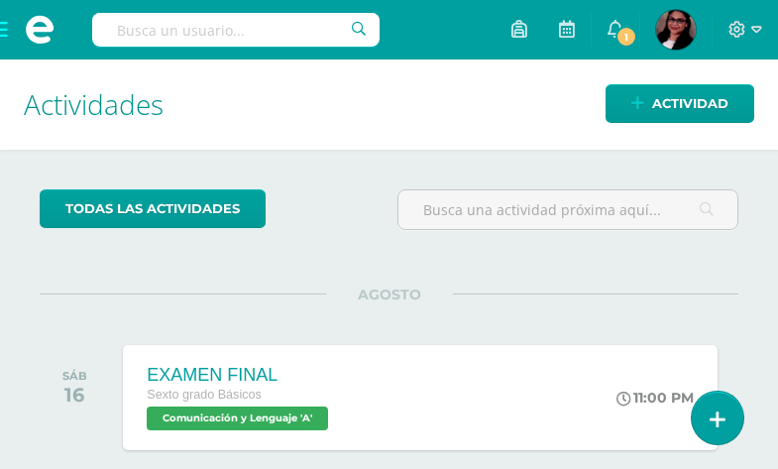
click at [10, 25] on span at bounding box center [39, 29] width 79 height 59
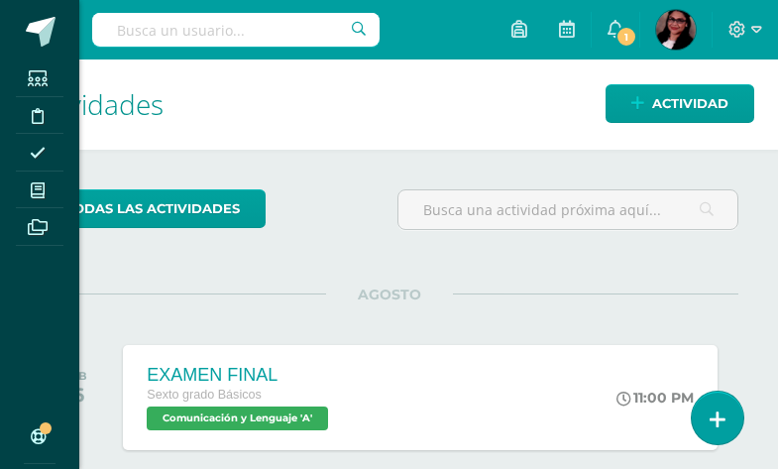
click at [43, 185] on icon at bounding box center [38, 190] width 14 height 16
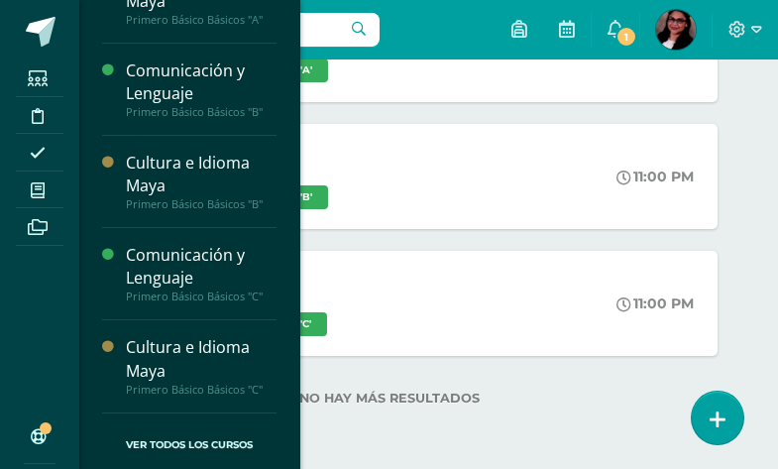
scroll to position [729, 0]
click at [218, 286] on div "Comunicación y Lenguaje" at bounding box center [201, 267] width 151 height 46
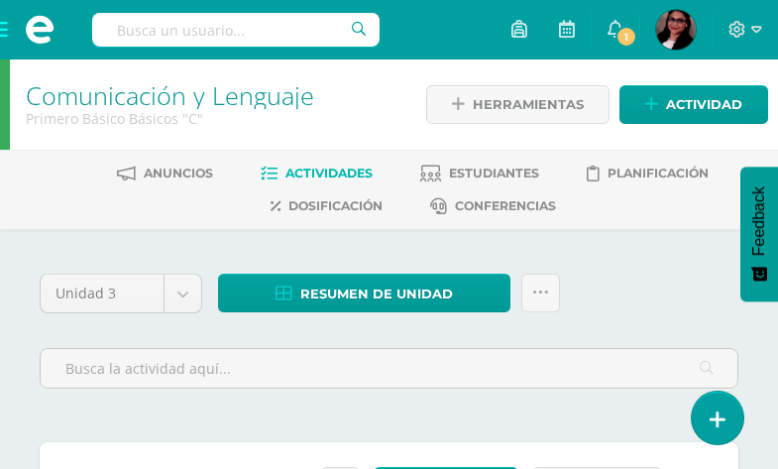
click at [485, 182] on link "Estudiantes" at bounding box center [479, 174] width 119 height 32
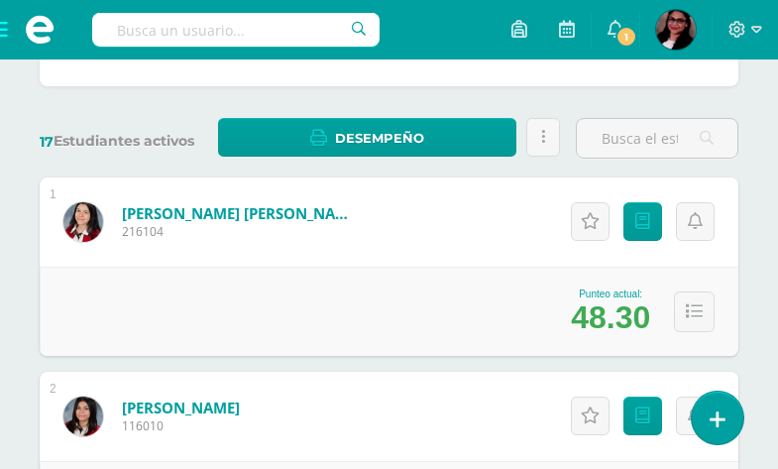
scroll to position [286, 0]
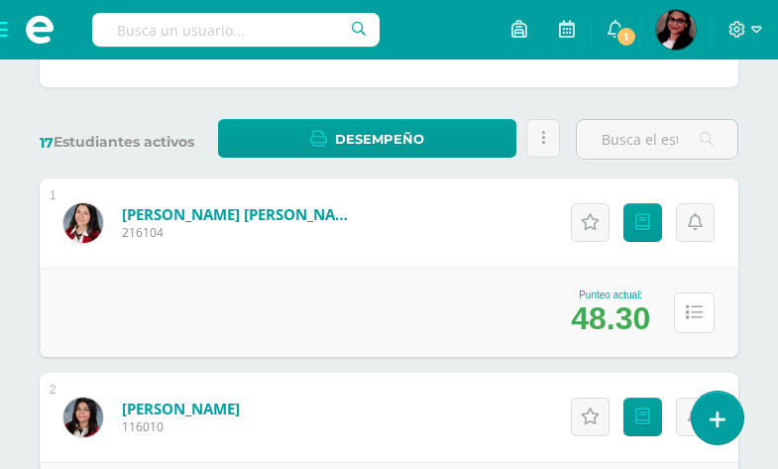
click at [706, 312] on button at bounding box center [694, 312] width 41 height 41
click at [639, 225] on icon at bounding box center [643, 222] width 15 height 17
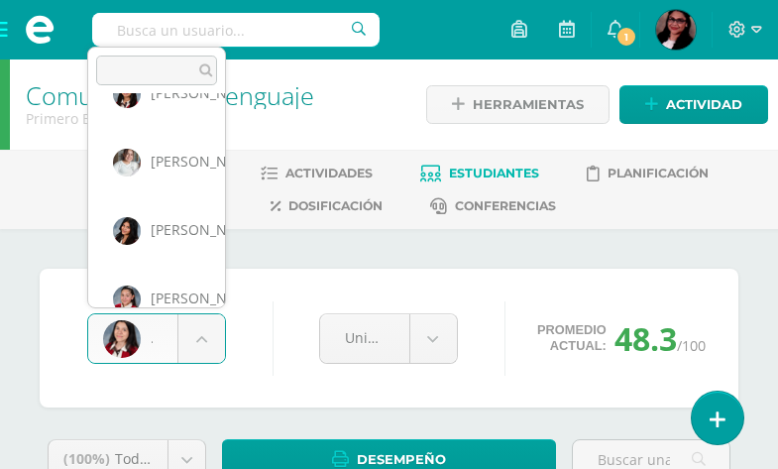
scroll to position [254, 0]
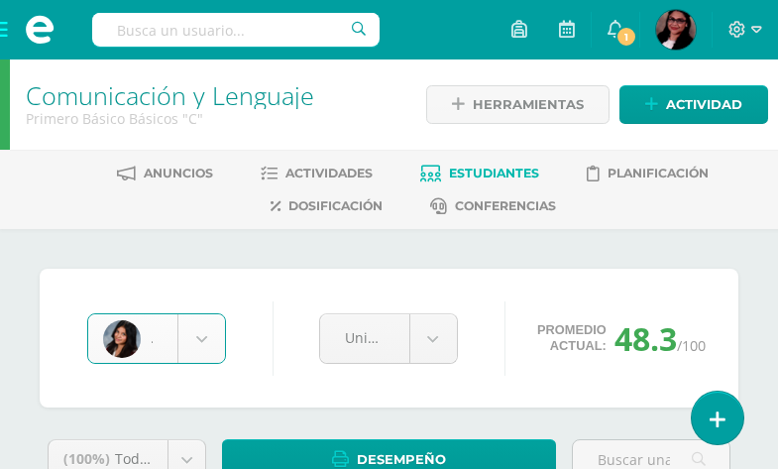
select select "192"
click at [492, 164] on link "Estudiantes" at bounding box center [479, 174] width 119 height 32
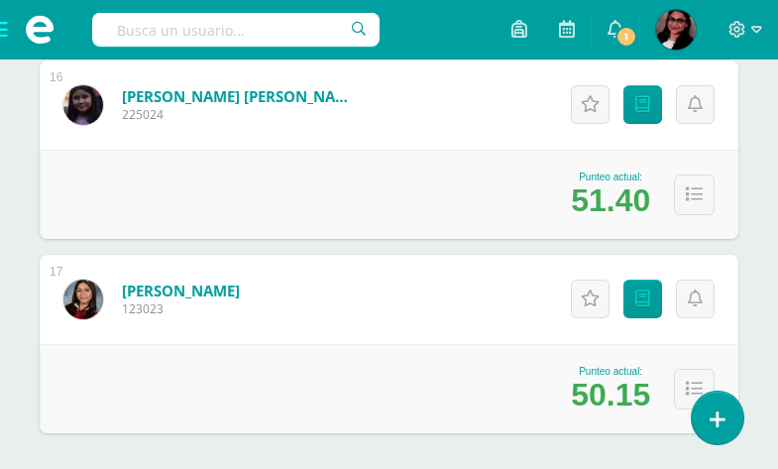
scroll to position [1698, 0]
